Goal: Communication & Community: Answer question/provide support

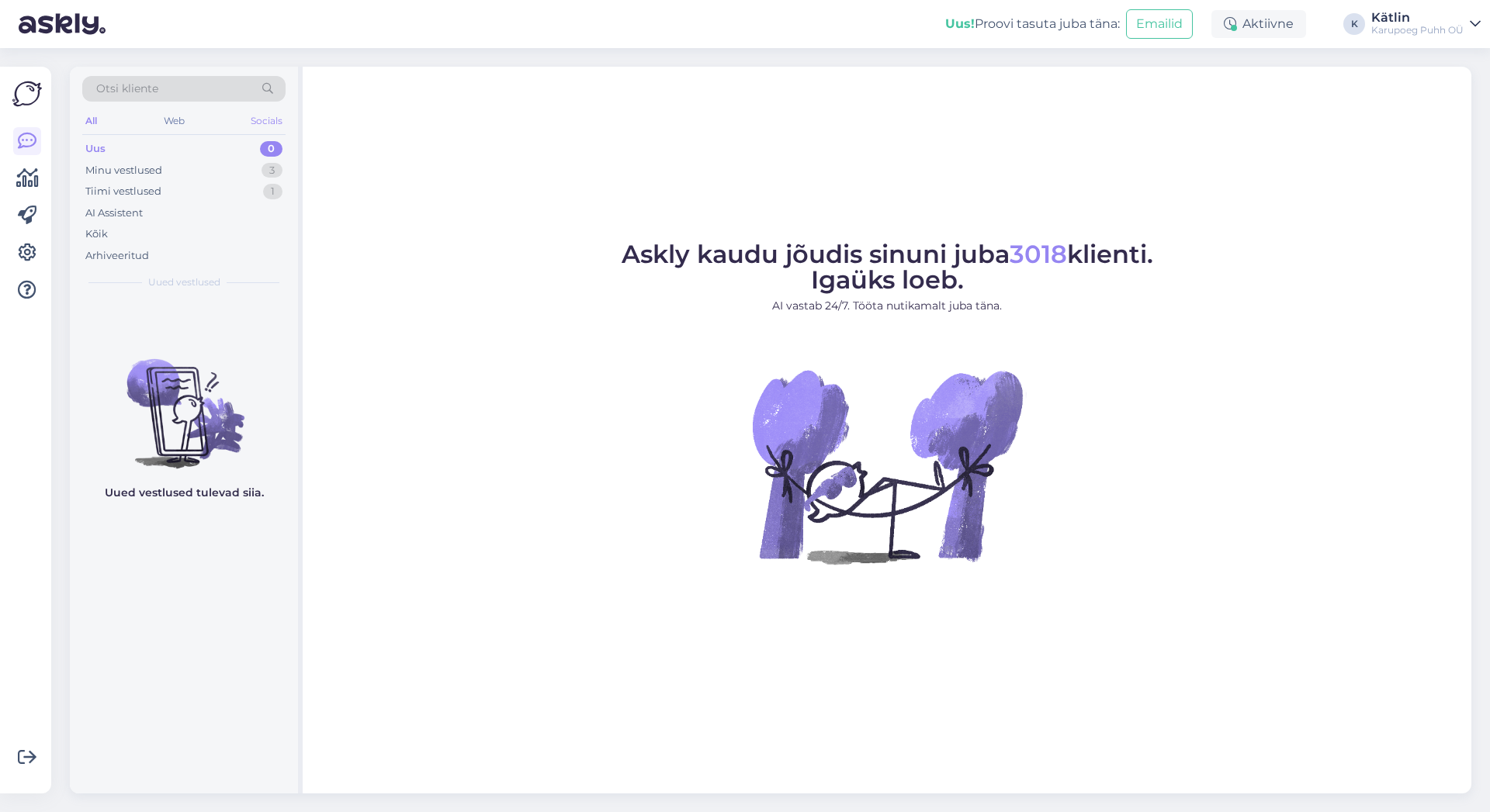
click at [268, 118] on div "Socials" at bounding box center [267, 121] width 38 height 20
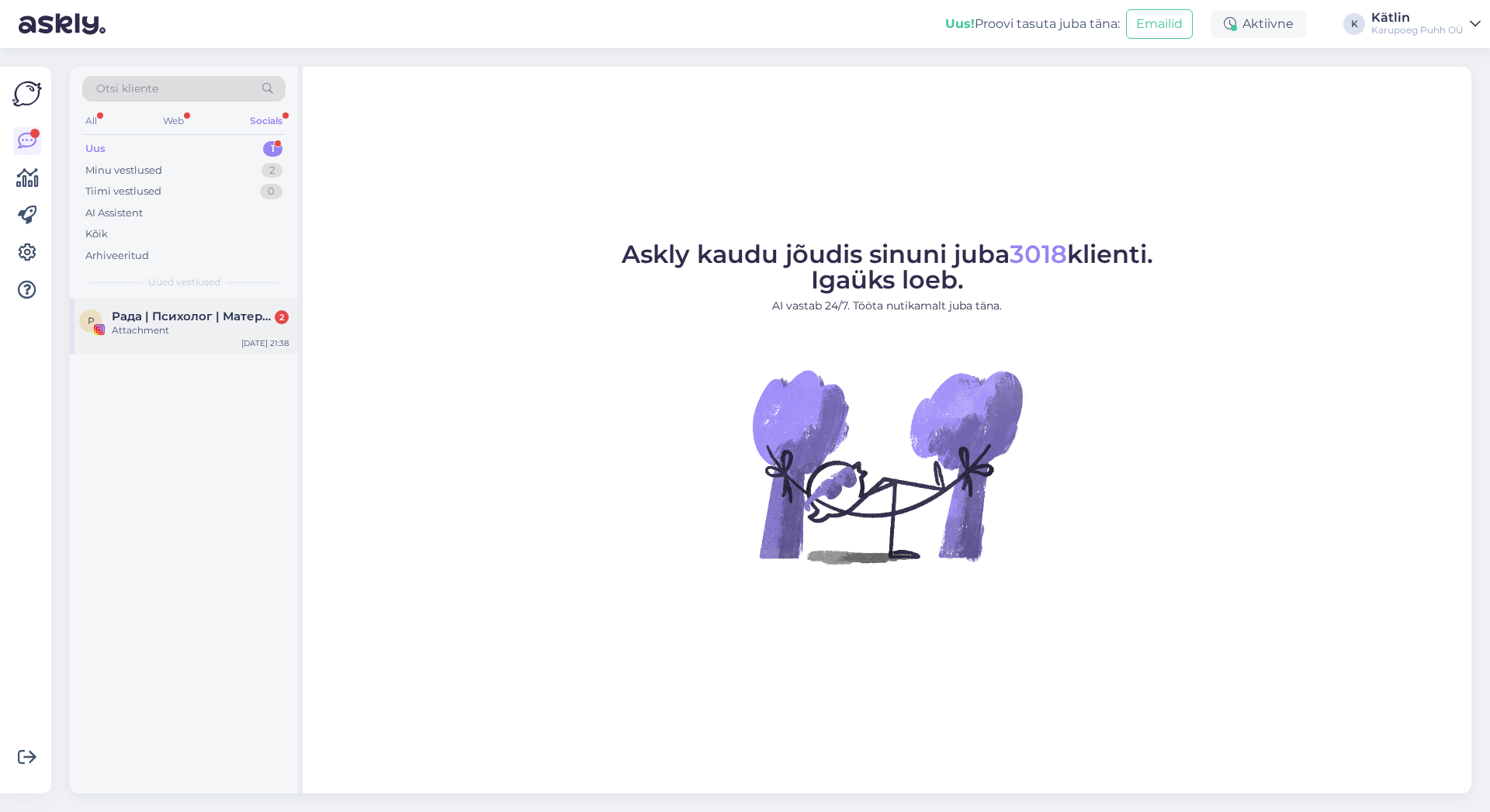
click at [164, 329] on div "Attachment" at bounding box center [200, 330] width 177 height 14
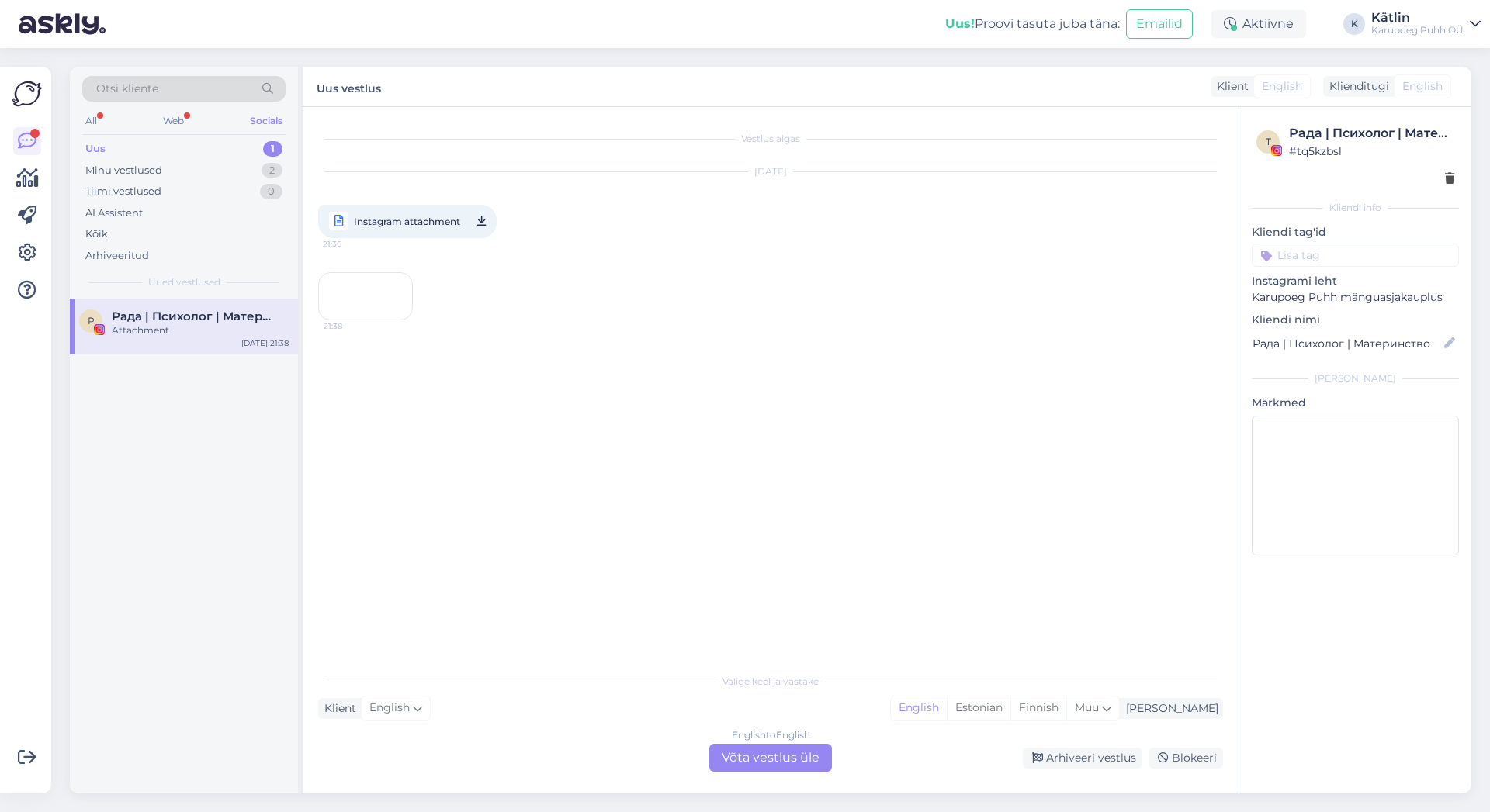
click at [385, 320] on div "21:38" at bounding box center [365, 296] width 94 height 48
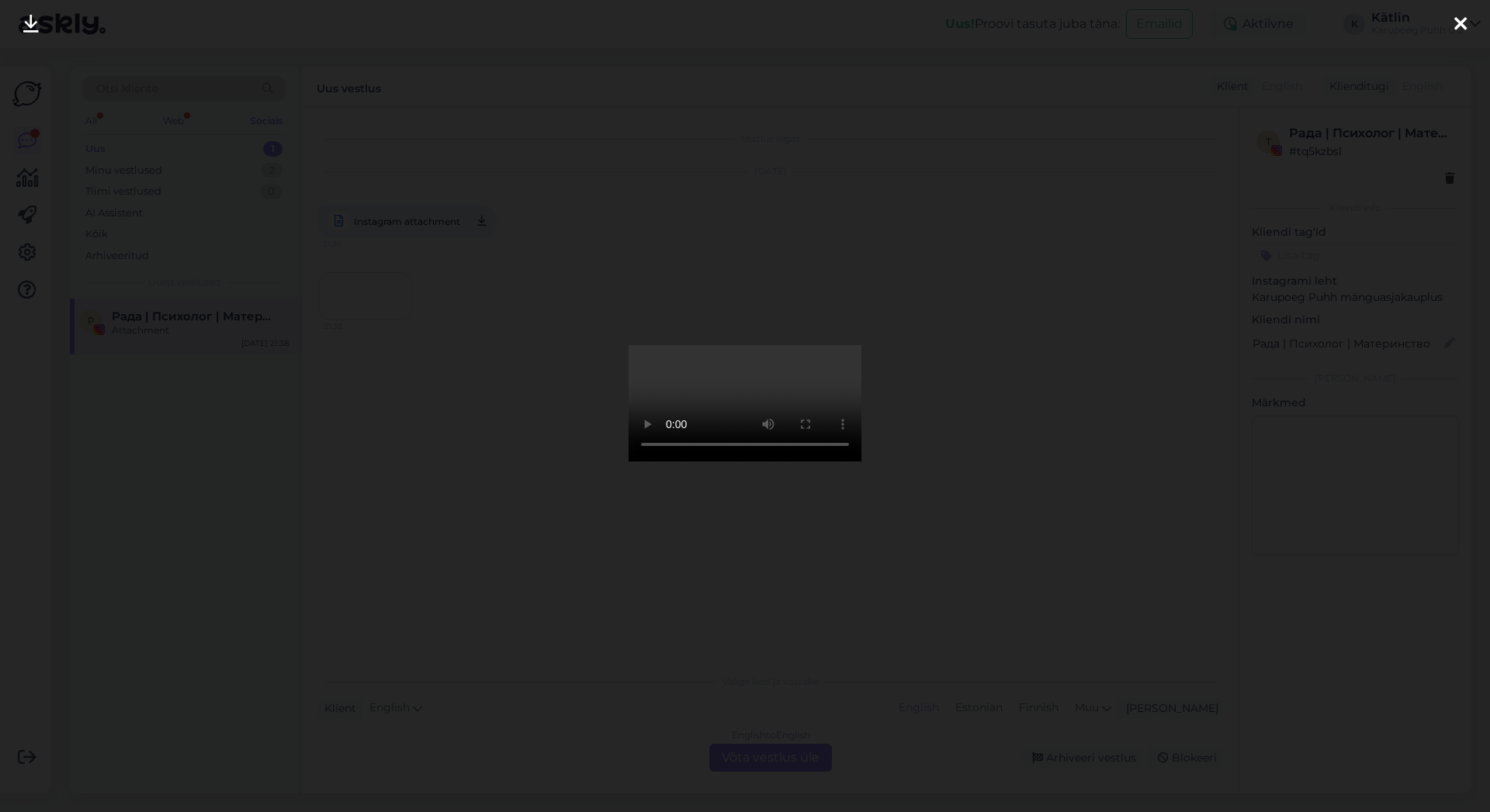
click at [1459, 22] on icon at bounding box center [1460, 25] width 13 height 20
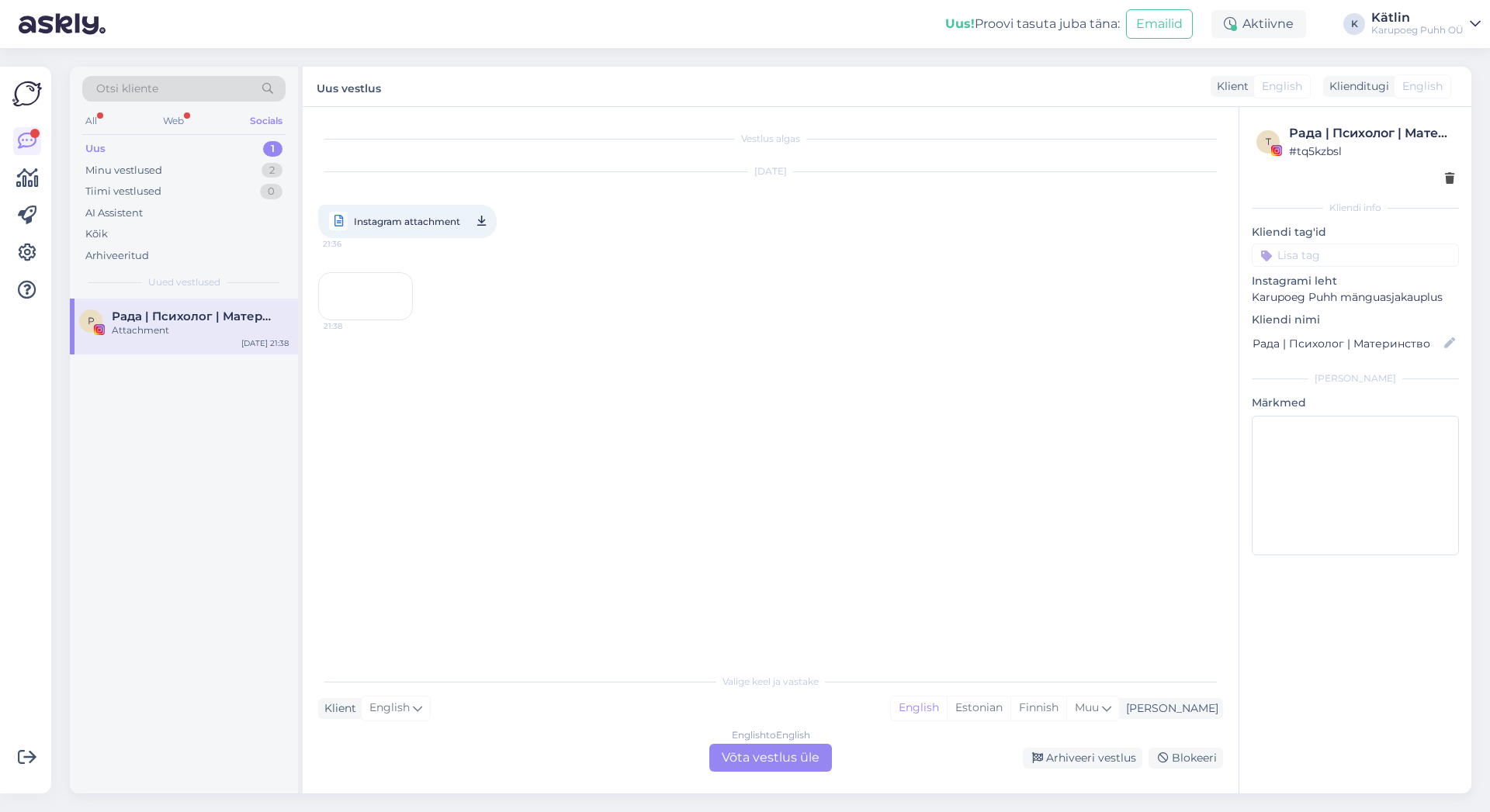
click at [93, 148] on div "Uus" at bounding box center [95, 149] width 20 height 16
click at [93, 116] on div "All" at bounding box center [91, 121] width 18 height 20
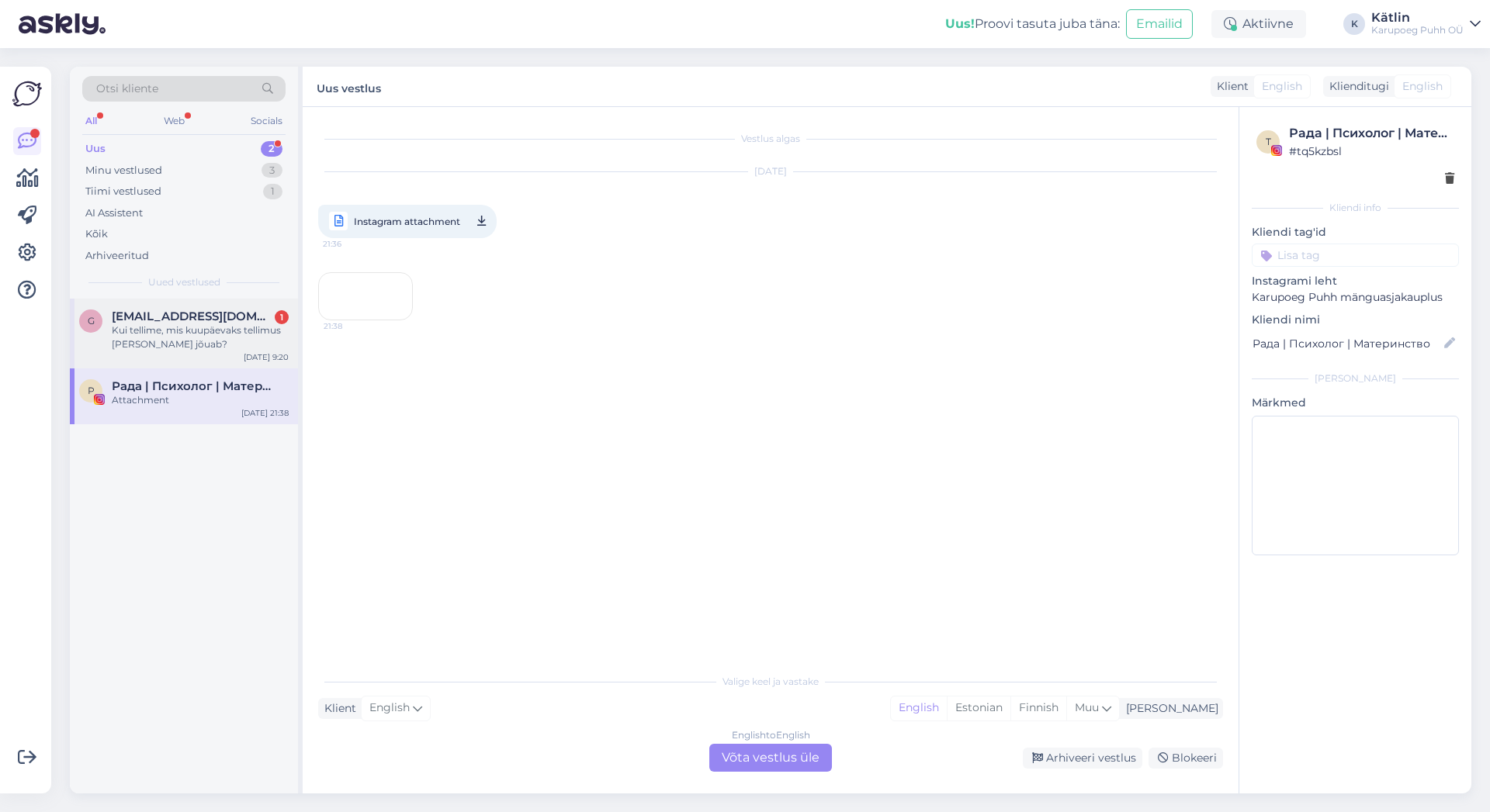
click at [209, 347] on div "Kui tellime, mis kuupäevaks tellimus [PERSON_NAME] jõuab?" at bounding box center [200, 337] width 177 height 28
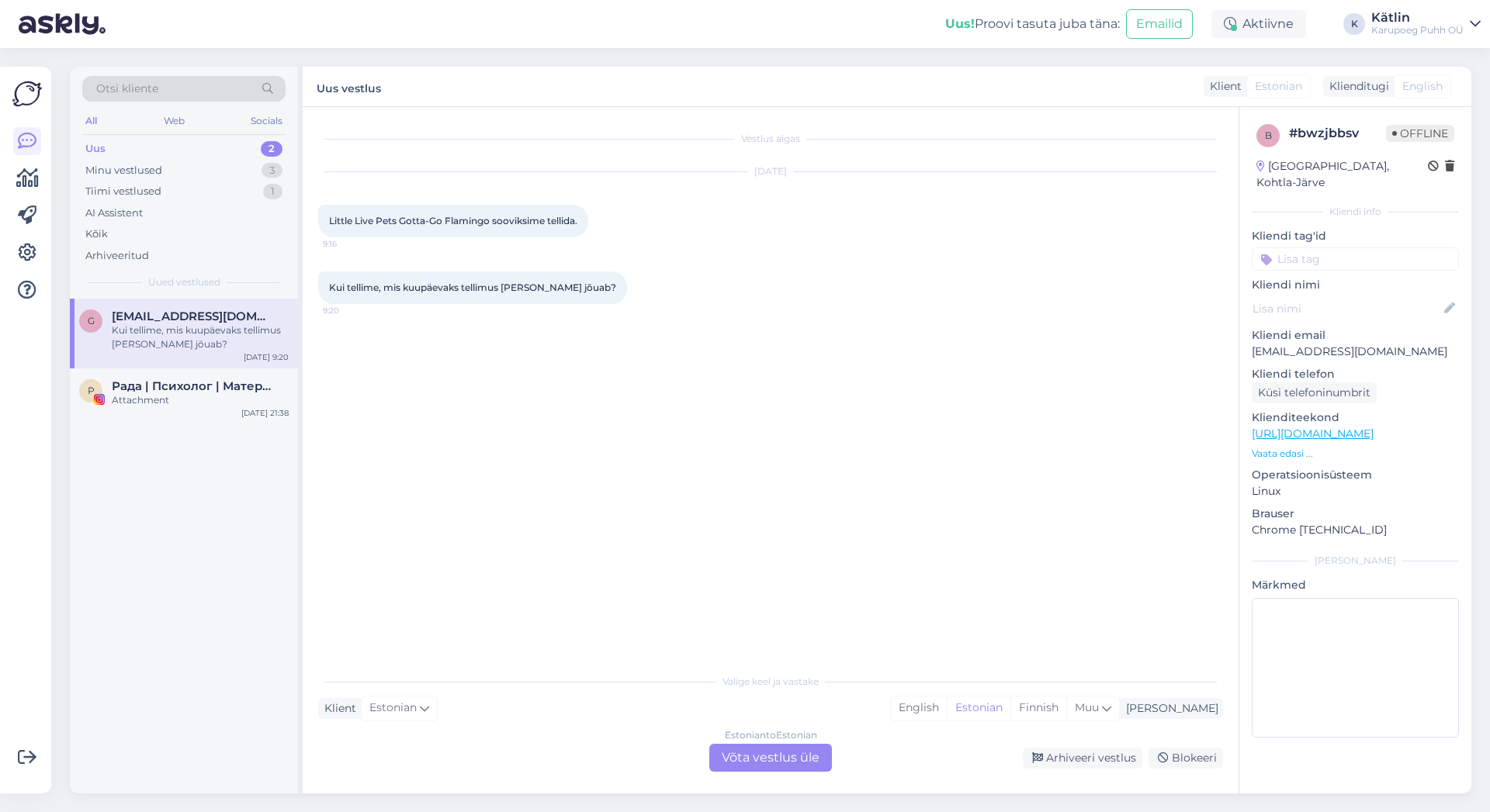
click at [782, 745] on div "Estonian to Estonian Võta vestlus üle" at bounding box center [770, 758] width 123 height 28
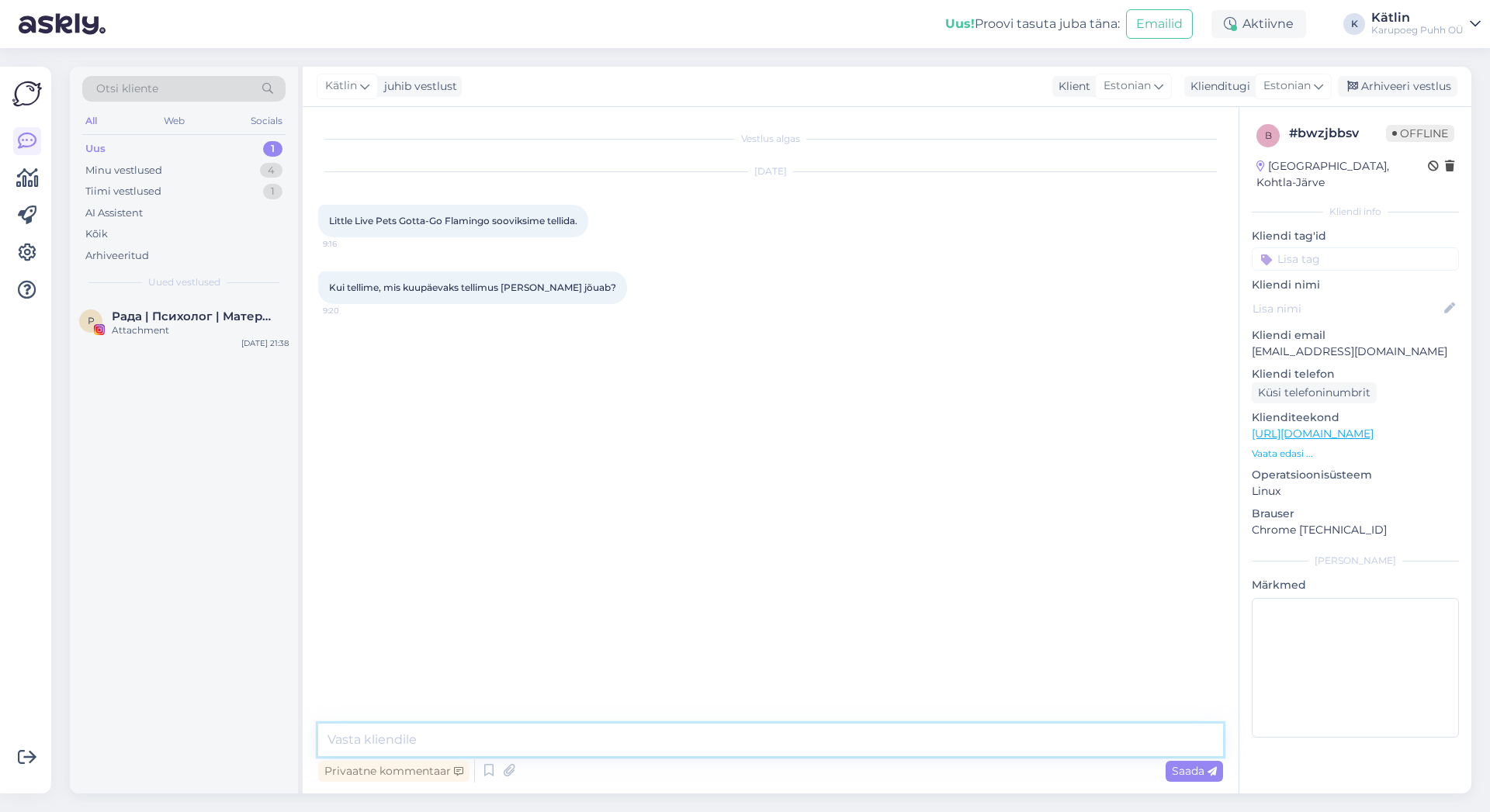
click at [693, 729] on textarea at bounding box center [770, 739] width 905 height 33
type textarea "Tere!"
click at [467, 219] on span "Little Live Pets Gotta-Go Flamingo sooviksime tellida." at bounding box center [453, 221] width 249 height 12
copy span "Flamingo"
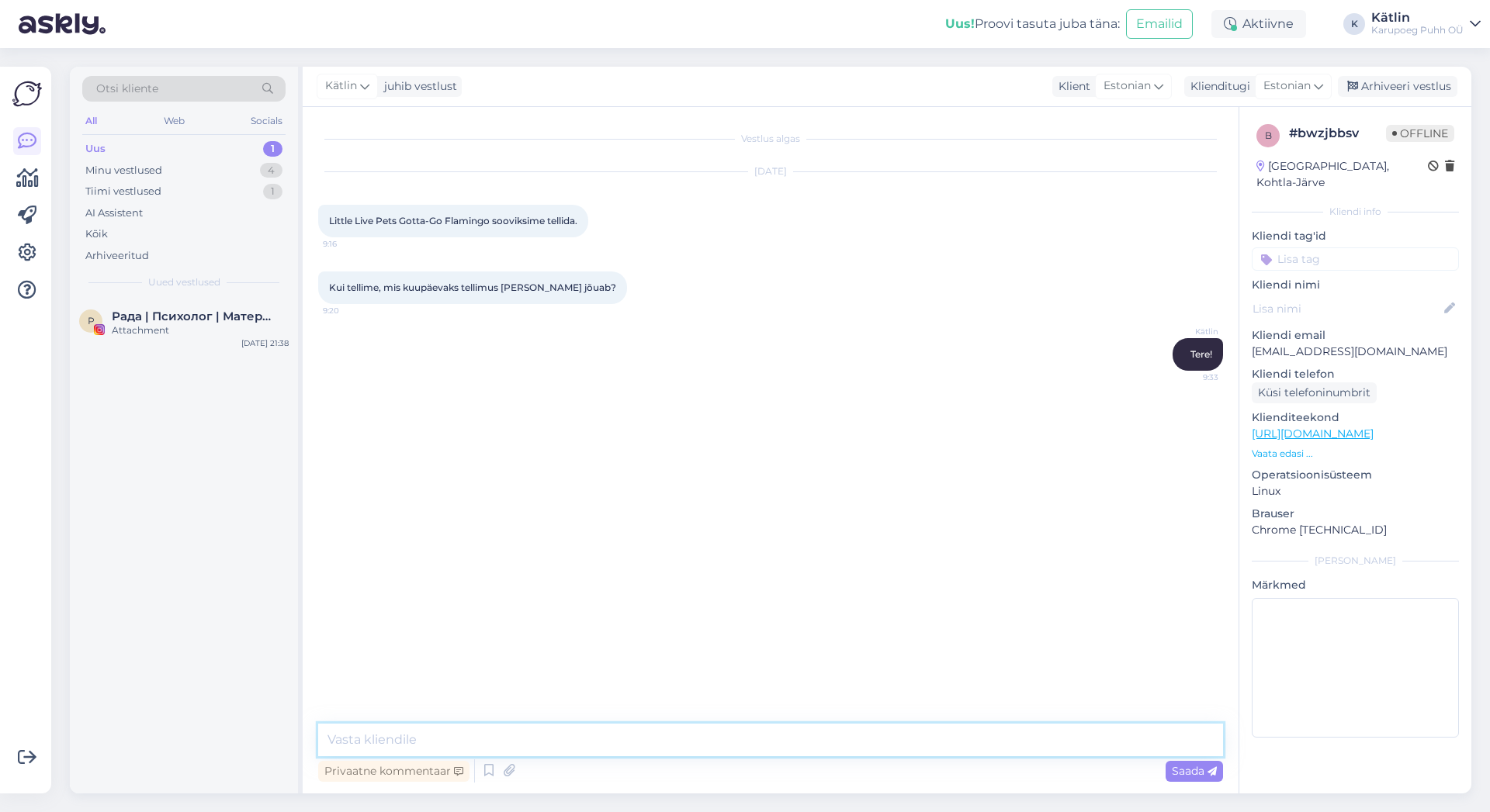
click at [427, 745] on textarea at bounding box center [770, 739] width 905 height 33
drag, startPoint x: 489, startPoint y: 219, endPoint x: 330, endPoint y: 225, distance: 159.1
click at [330, 225] on span "Little Live Pets Gotta-Go Flamingo sooviksime tellida." at bounding box center [453, 221] width 249 height 12
copy span "Little Live Pets Gotta-Go Flamingo"
click at [411, 733] on textarea at bounding box center [770, 739] width 905 height 33
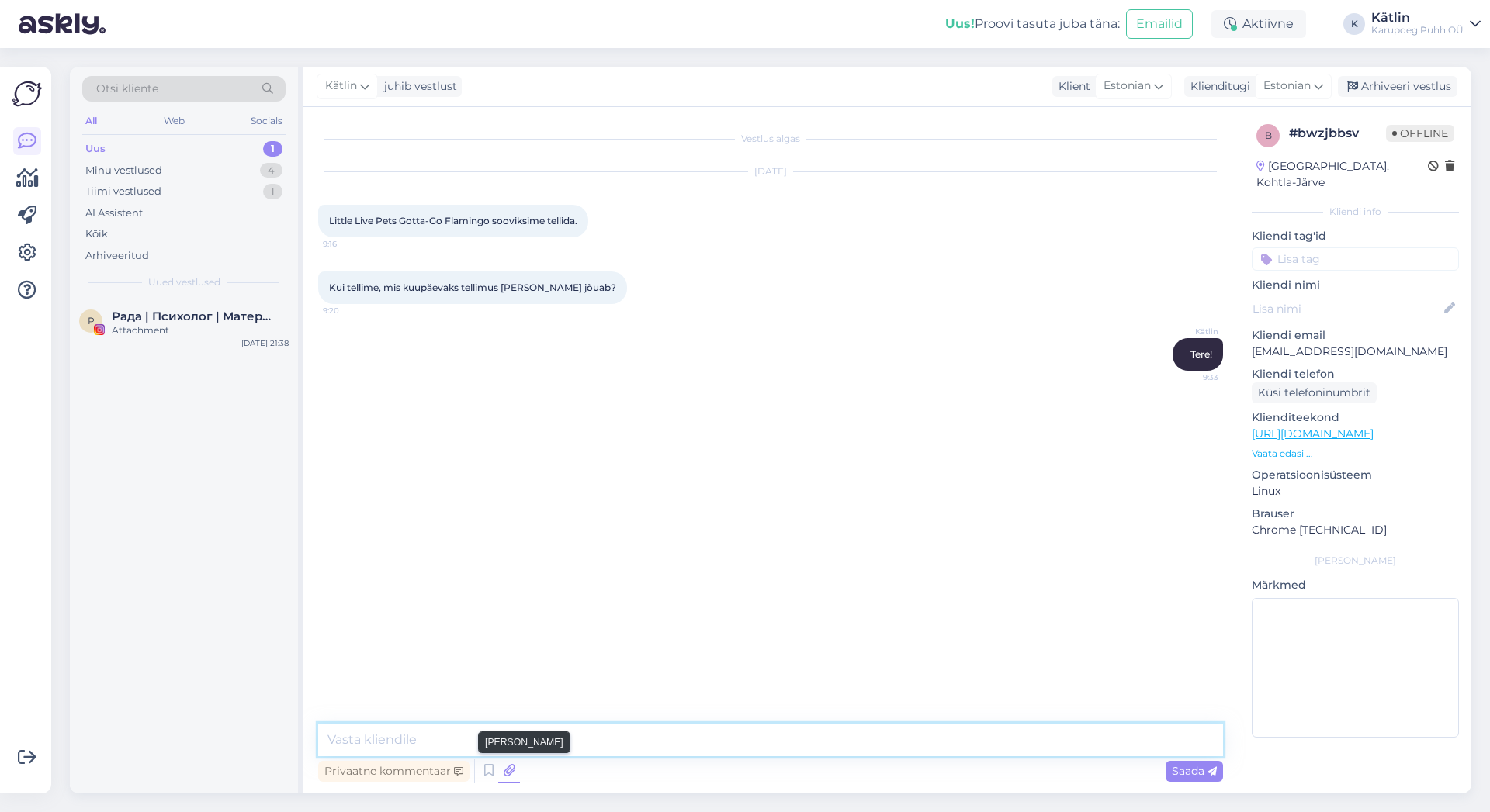
type textarea "K"
type textarea "Antud toode on läbimüüdud ning [PERSON_NAME] ole võimalik tellida"
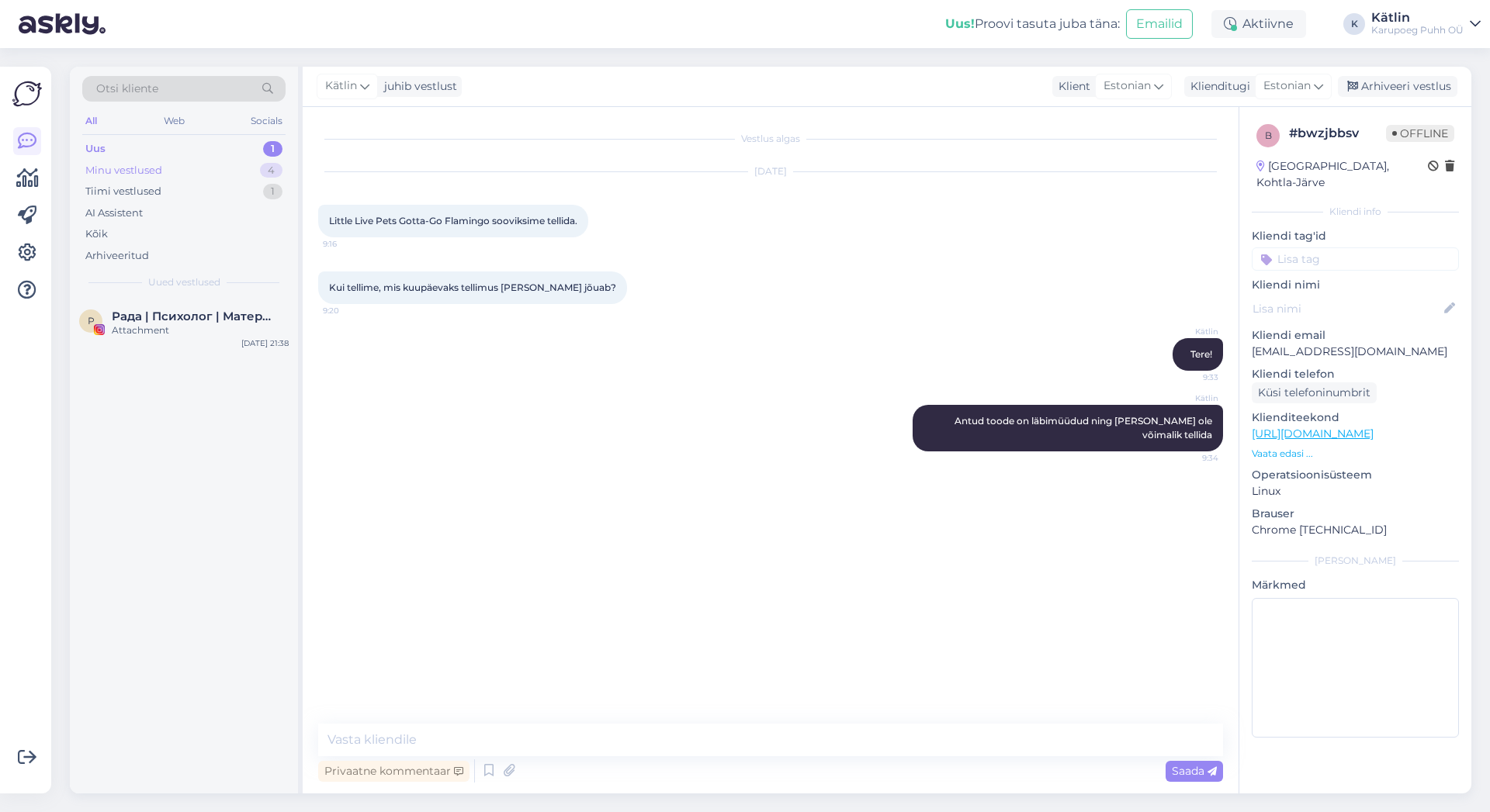
click at [138, 168] on div "Minu vestlused" at bounding box center [124, 170] width 77 height 16
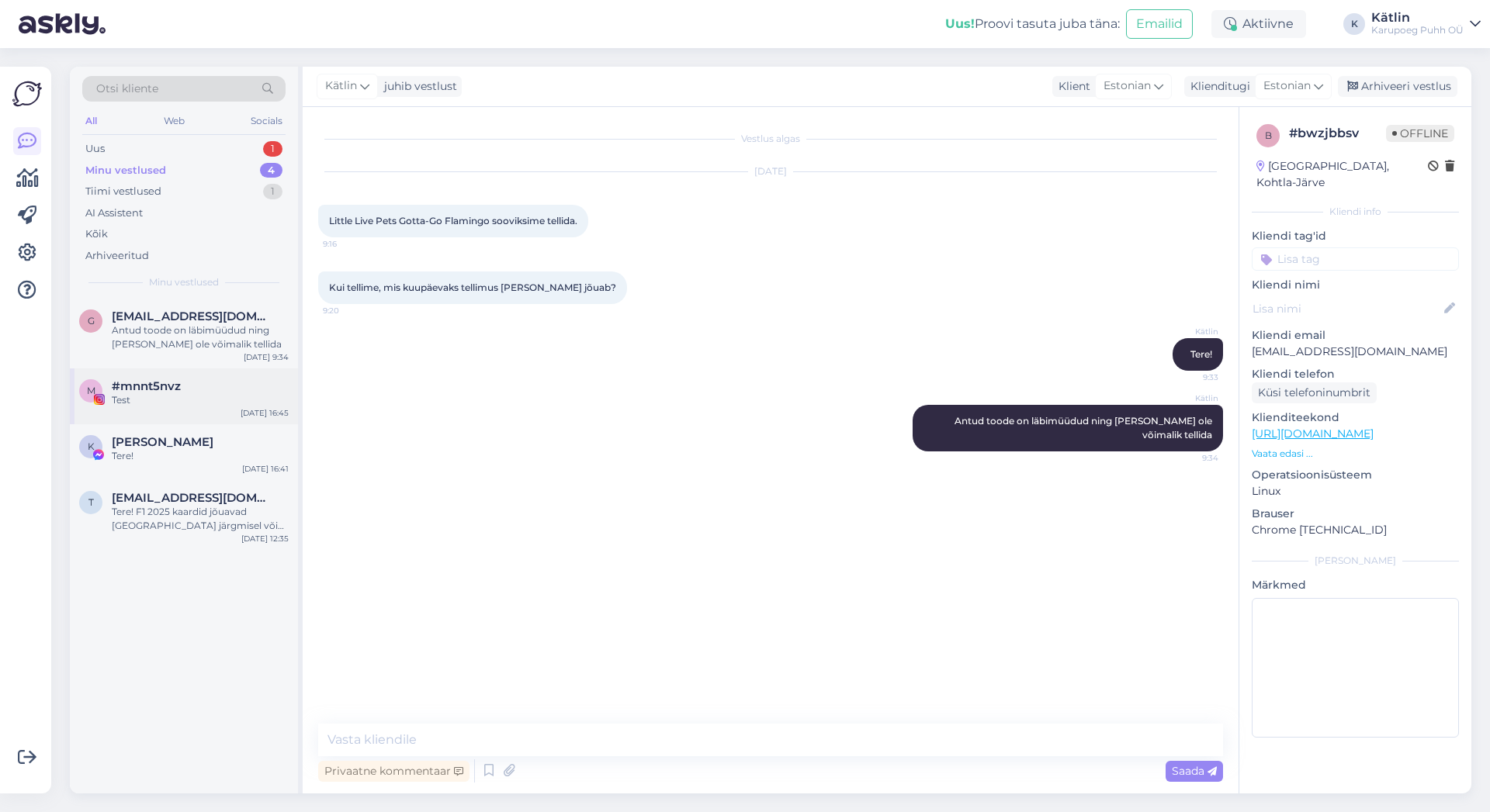
click at [151, 389] on span "#mnnt5nvz" at bounding box center [146, 386] width 69 height 14
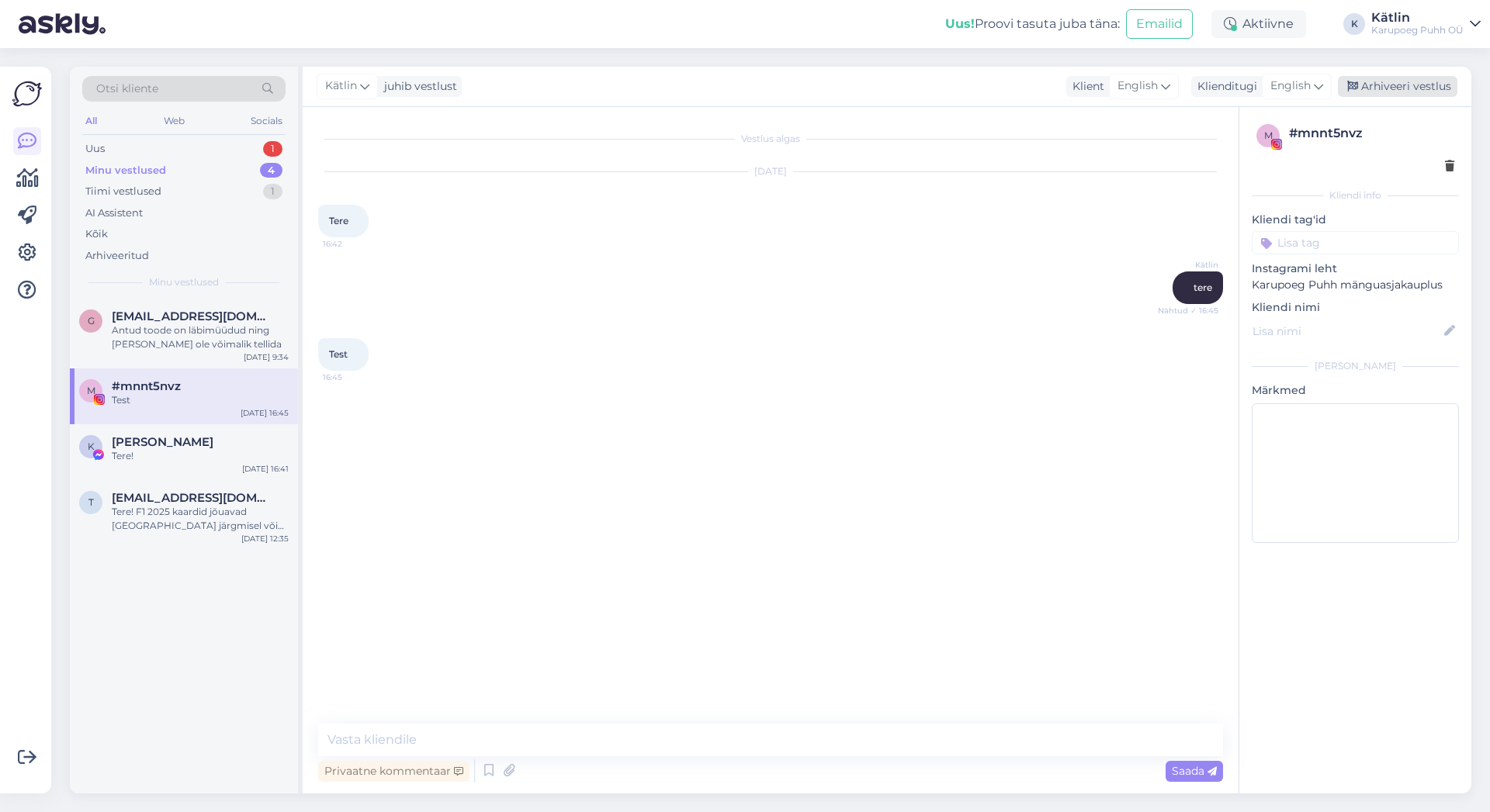
click at [1427, 85] on div "Arhiveeri vestlus" at bounding box center [1397, 86] width 119 height 21
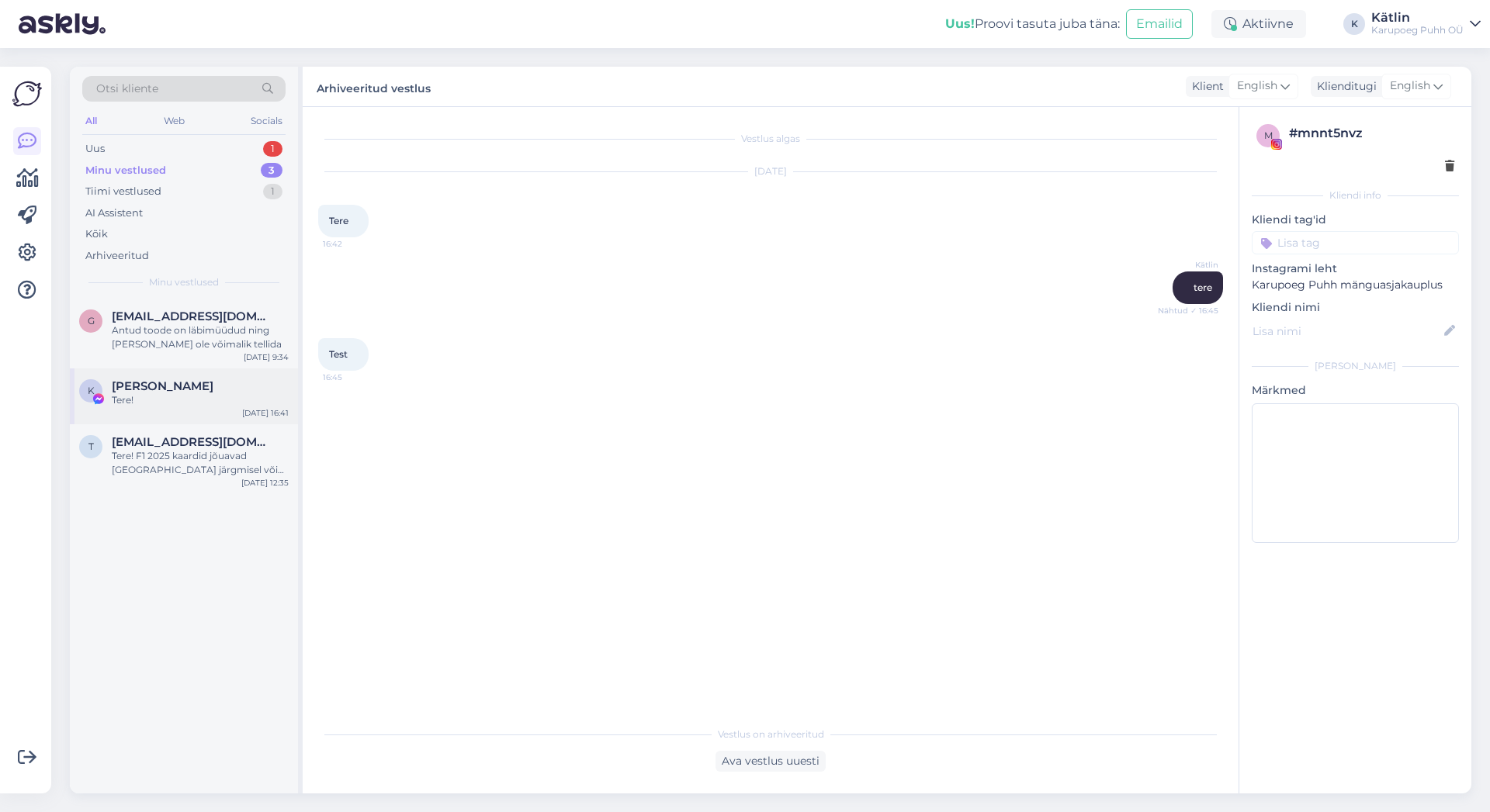
click at [149, 394] on div "Tere!" at bounding box center [200, 400] width 177 height 14
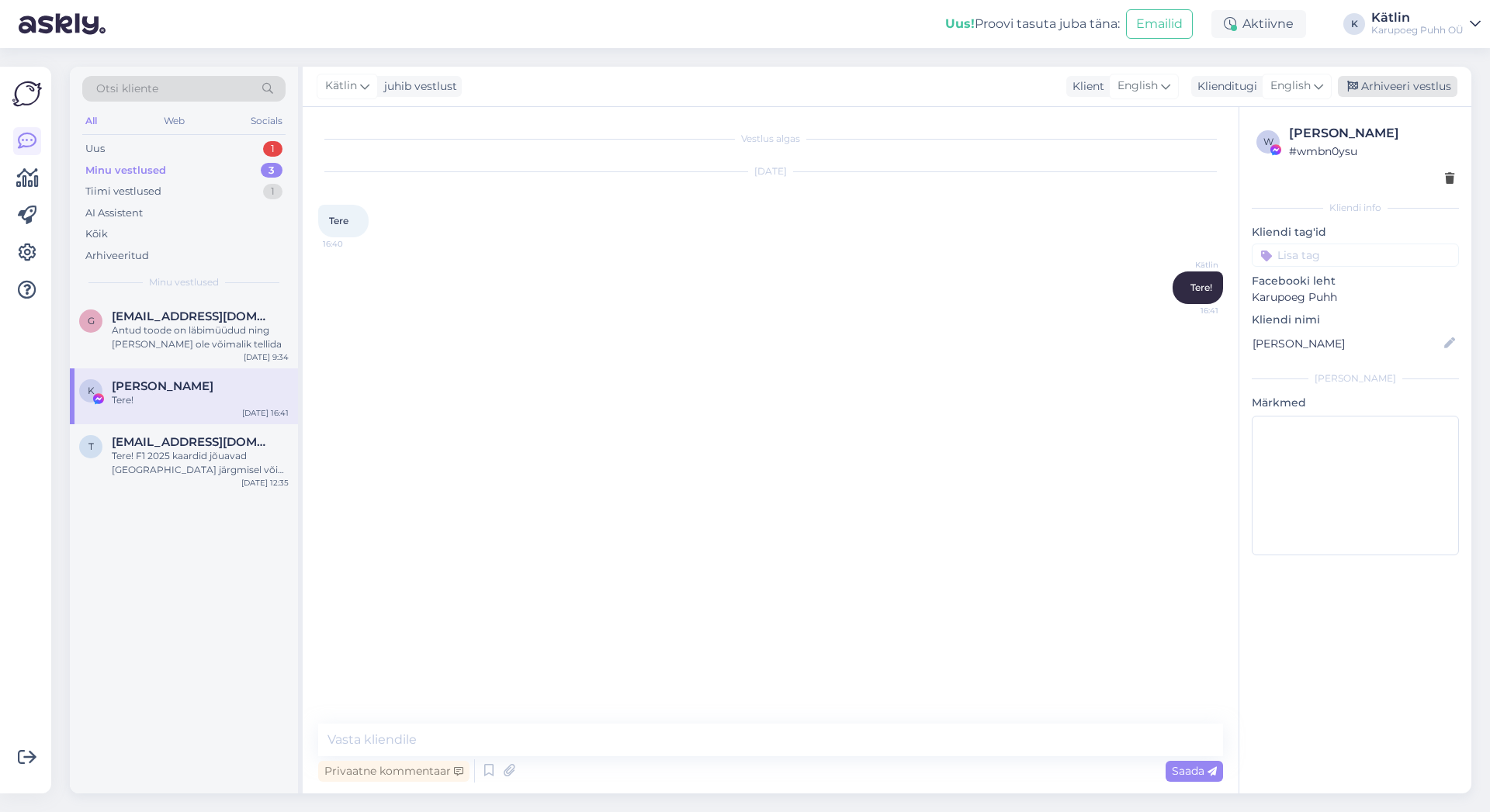
click at [1432, 88] on div "Arhiveeri vestlus" at bounding box center [1397, 86] width 119 height 21
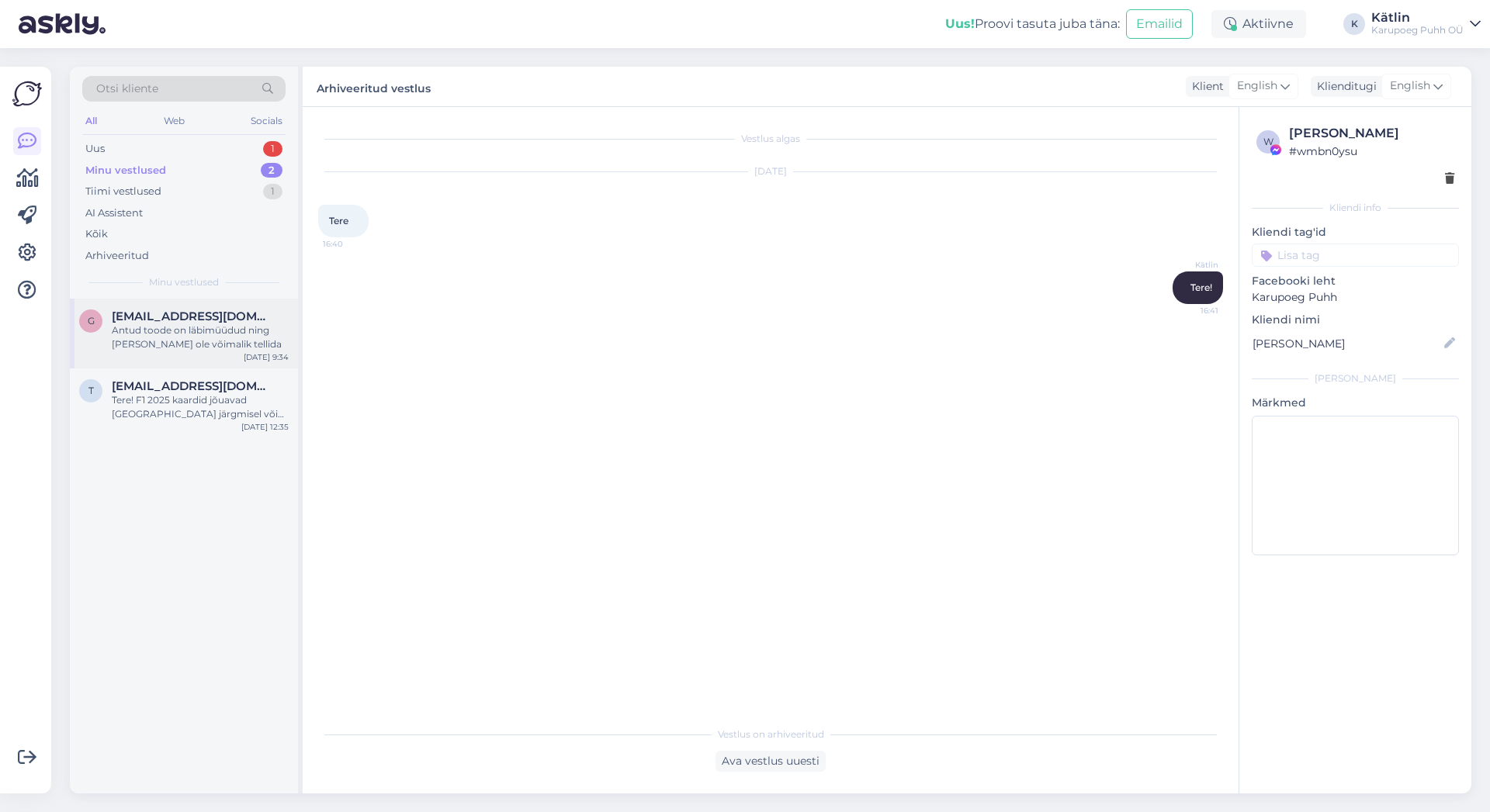
click at [215, 333] on div "Antud toode on läbimüüdud ning [PERSON_NAME] ole võimalik tellida" at bounding box center [200, 337] width 177 height 28
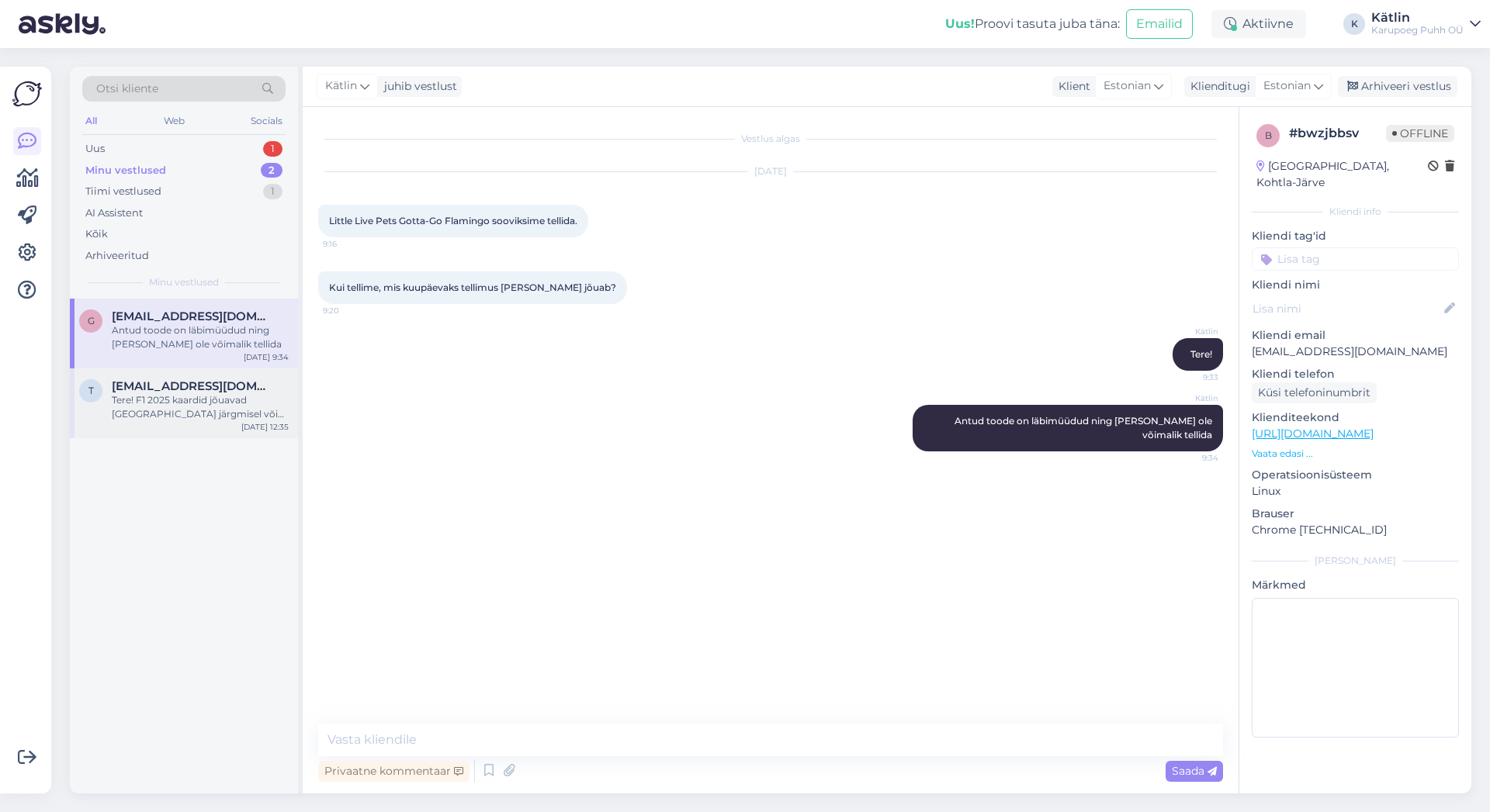
click at [223, 399] on div "Tere! F1 2025 kaardid jõuavad [GEOGRAPHIC_DATA] järgmisel või hiljemalt ülejärg…" at bounding box center [200, 406] width 177 height 28
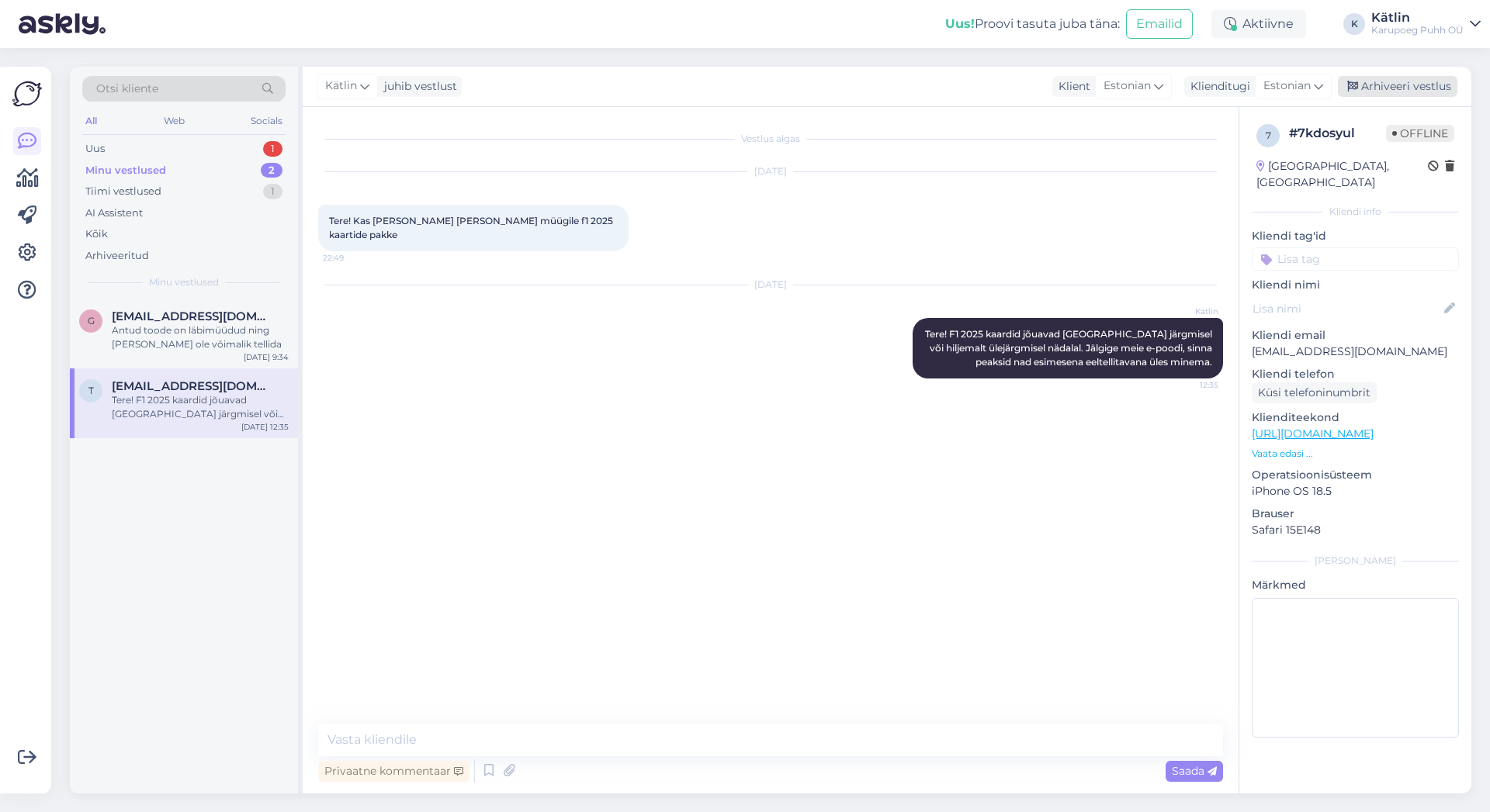
click at [1447, 78] on div "Arhiveeri vestlus" at bounding box center [1397, 86] width 119 height 21
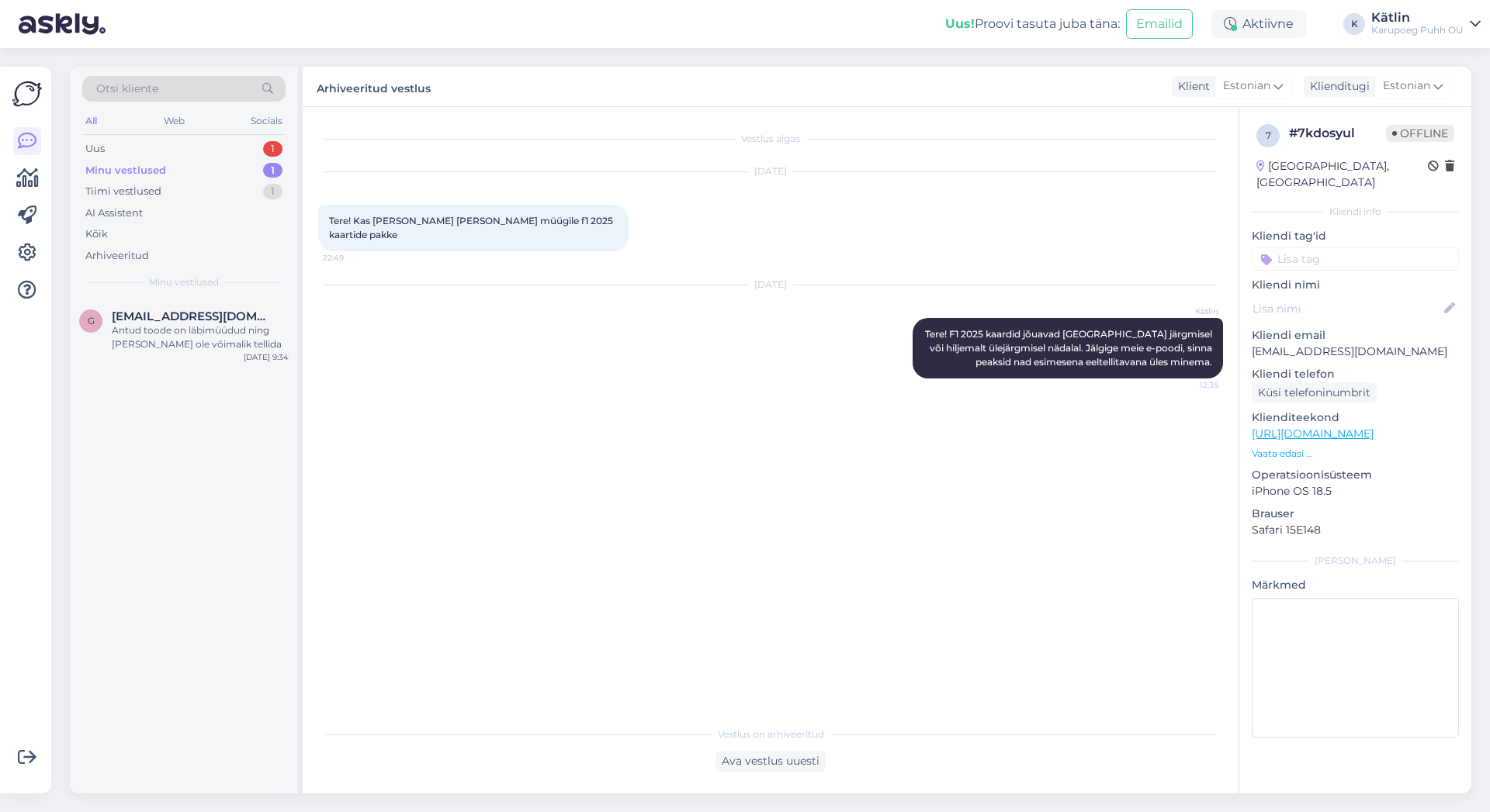
click at [124, 164] on div "Minu vestlused" at bounding box center [125, 170] width 81 height 16
click at [180, 330] on div "Antud toode on läbimüüdud ning [PERSON_NAME] ole võimalik tellida" at bounding box center [200, 337] width 177 height 28
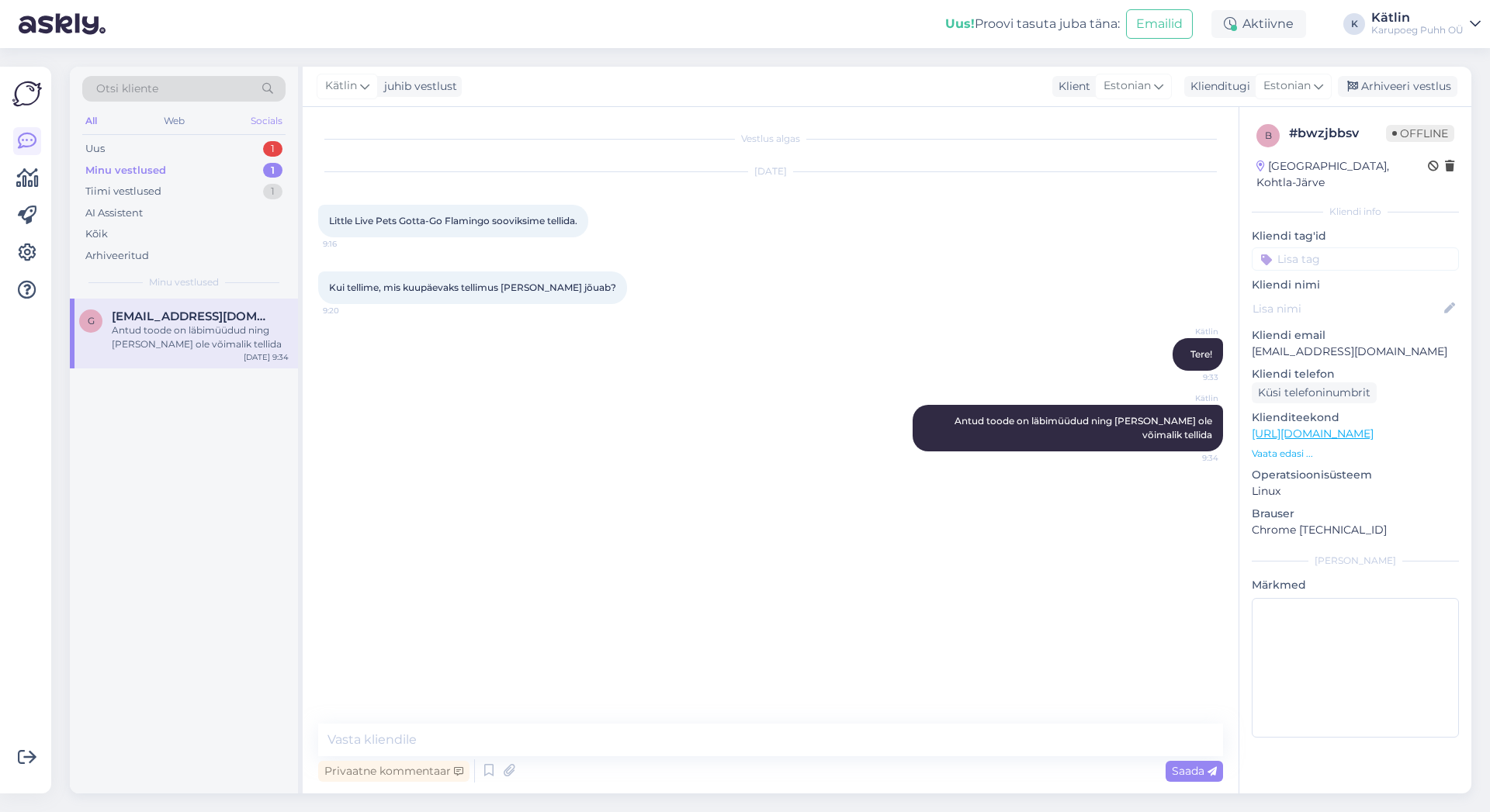
click at [269, 119] on div "Socials" at bounding box center [267, 121] width 38 height 20
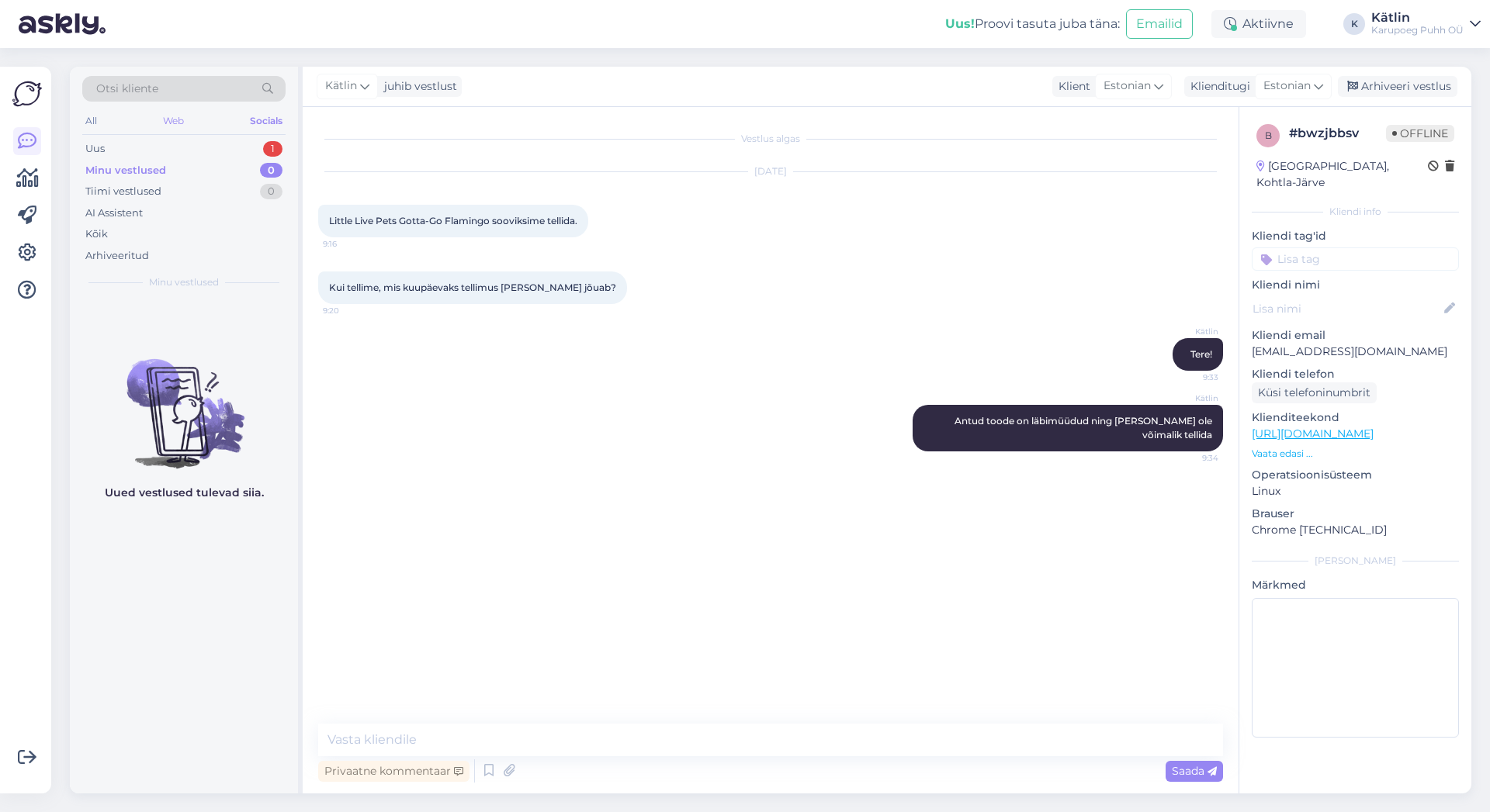
click at [177, 120] on div "Web" at bounding box center [174, 121] width 28 height 20
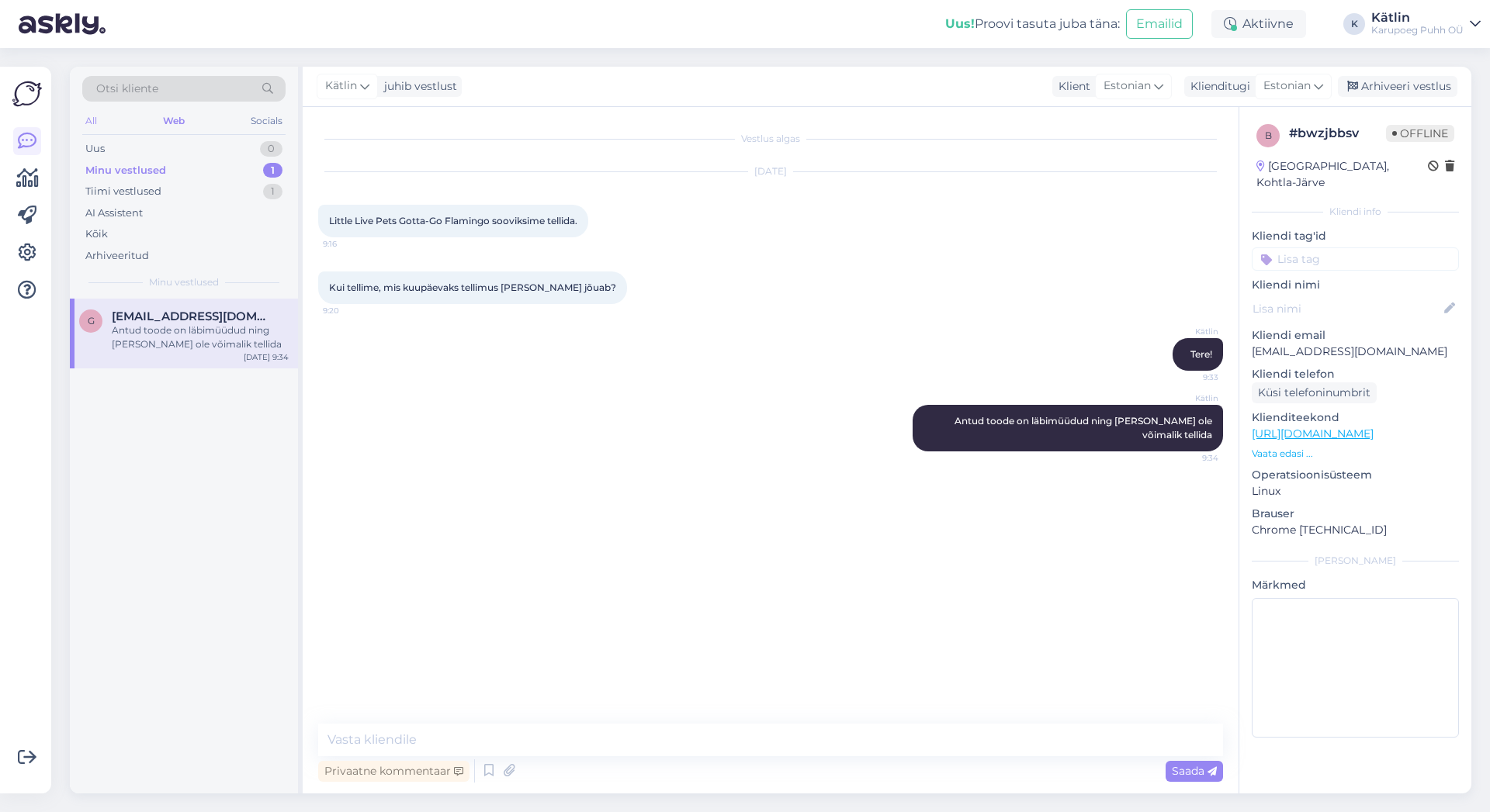
click at [88, 119] on div "All" at bounding box center [91, 121] width 18 height 20
click at [1444, 88] on div "Arhiveeri vestlus" at bounding box center [1397, 86] width 119 height 21
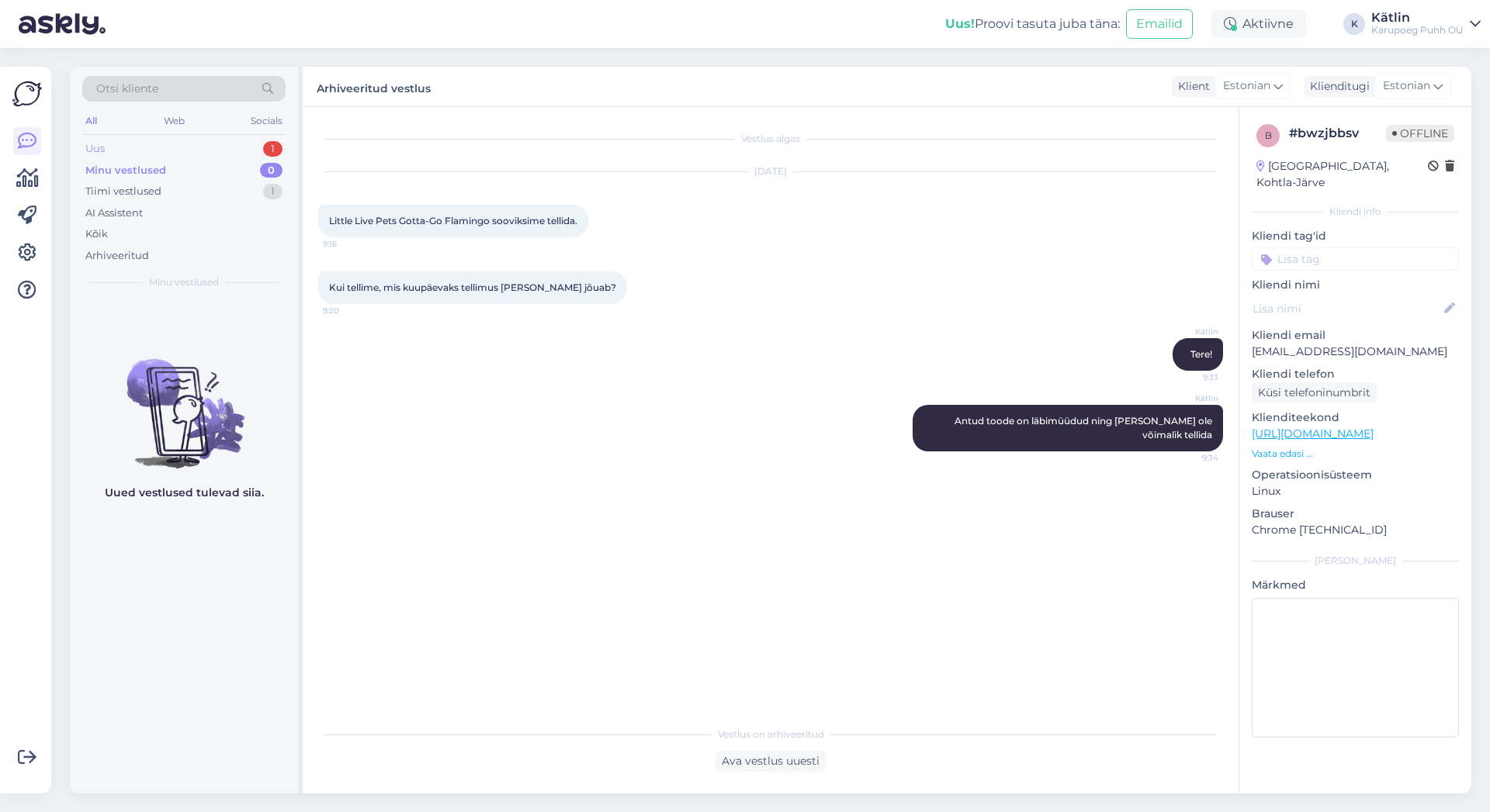
click at [124, 144] on div "Uus 1" at bounding box center [184, 149] width 204 height 22
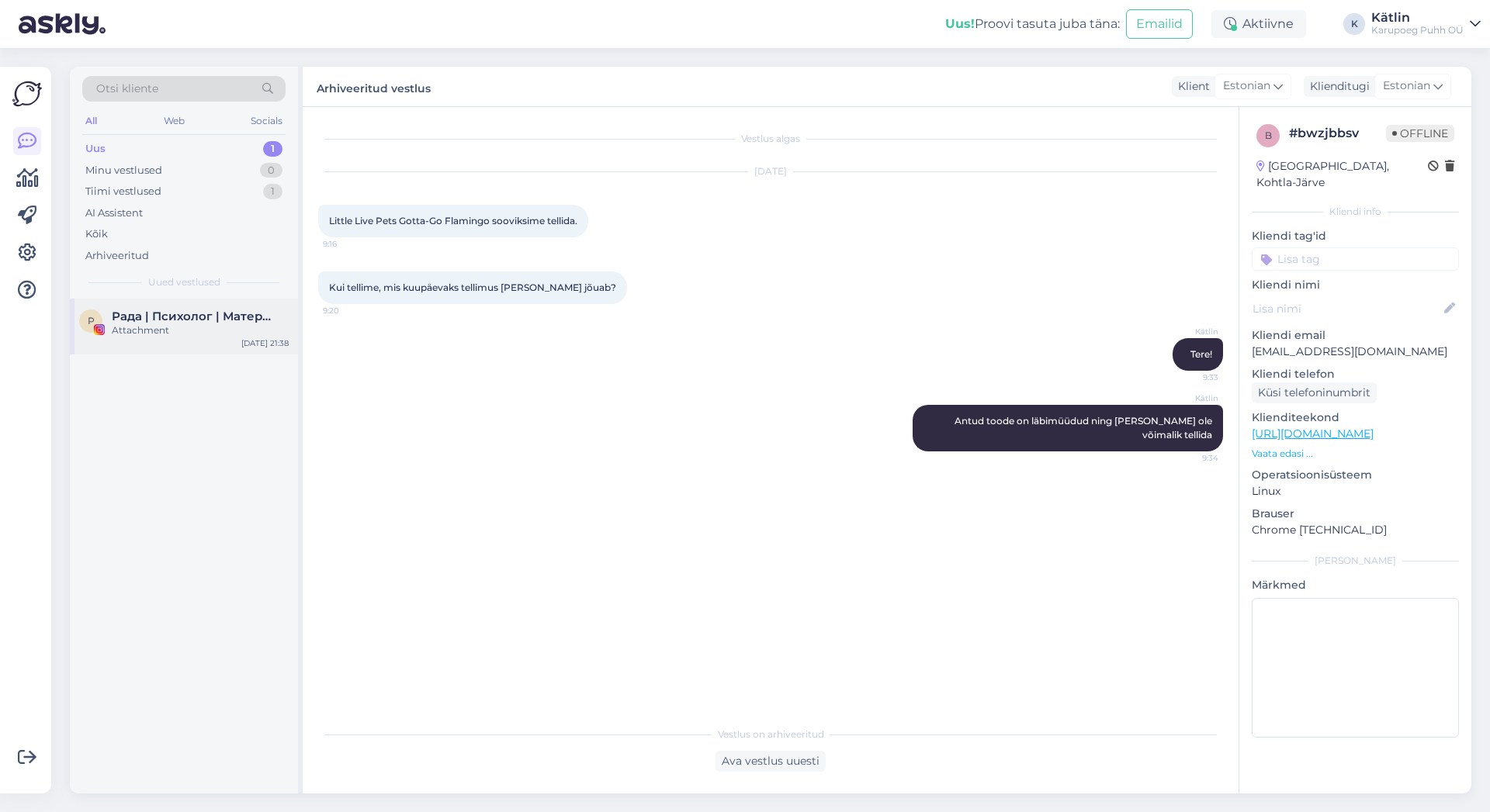
click at [136, 327] on div "Attachment" at bounding box center [200, 330] width 177 height 14
